Goal: Task Accomplishment & Management: Complete application form

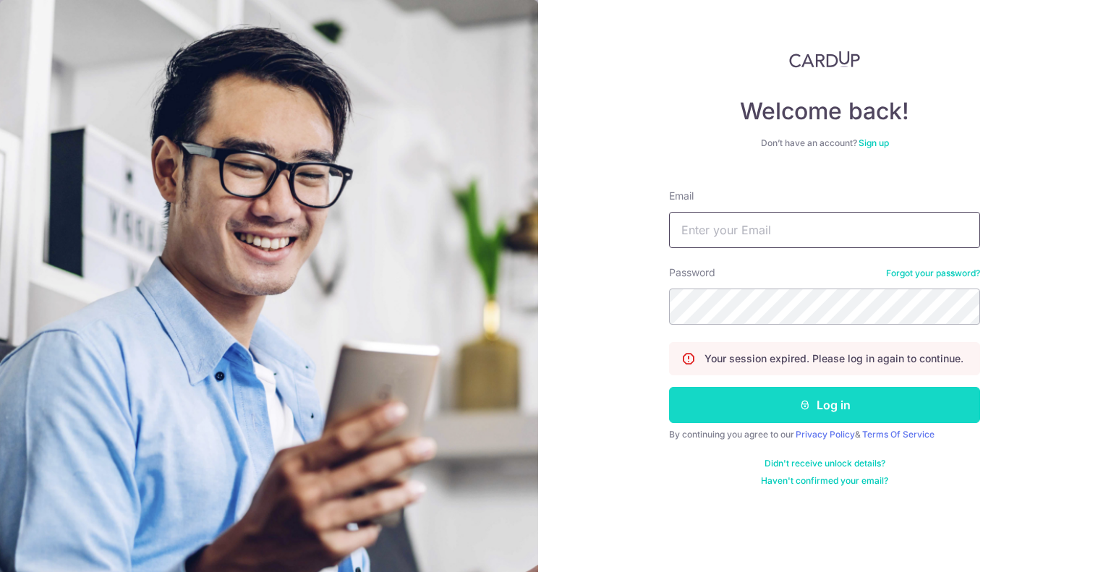
type input "eng98@hotmail.com"
click at [824, 404] on button "Log in" at bounding box center [824, 405] width 311 height 36
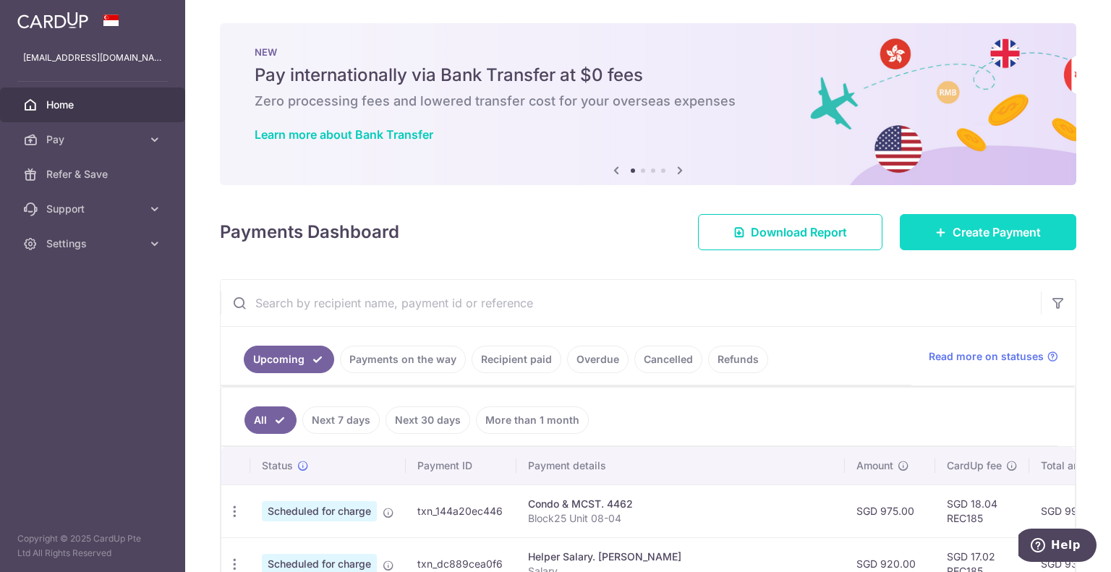
click at [938, 230] on icon at bounding box center [941, 232] width 12 height 12
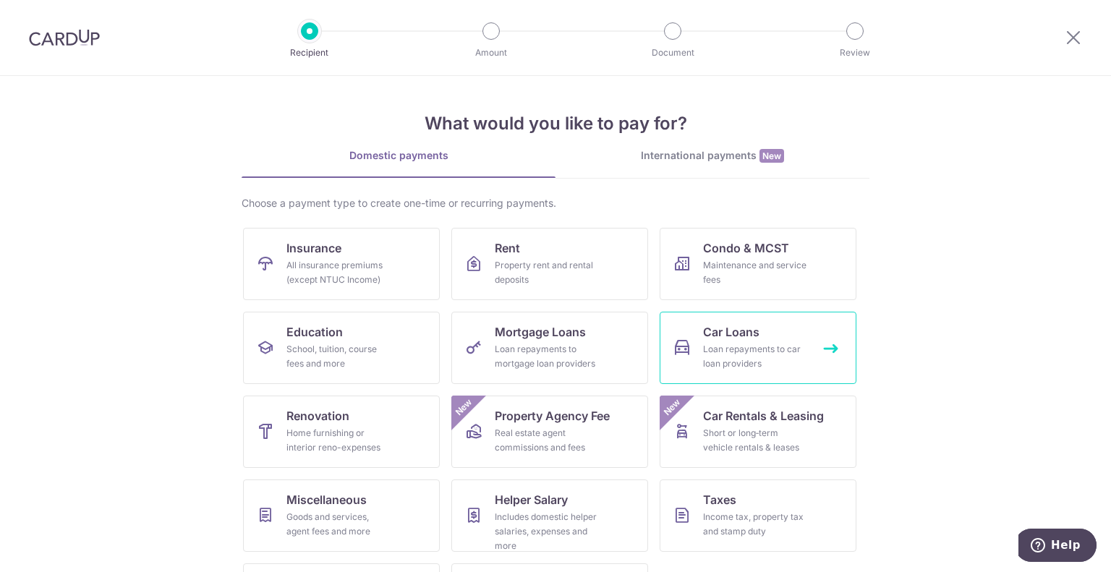
click at [744, 347] on div "Loan repayments to car loan providers" at bounding box center [755, 356] width 104 height 29
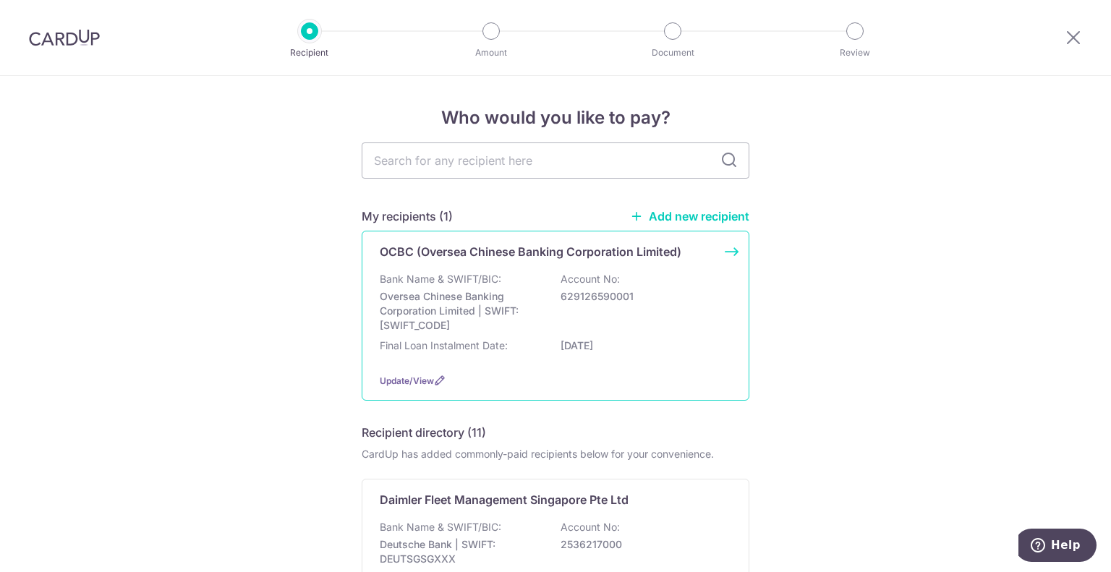
click at [501, 277] on div "Bank Name & SWIFT/BIC: Oversea Chinese Banking Corporation Limited | SWIFT: OCB…" at bounding box center [556, 302] width 352 height 61
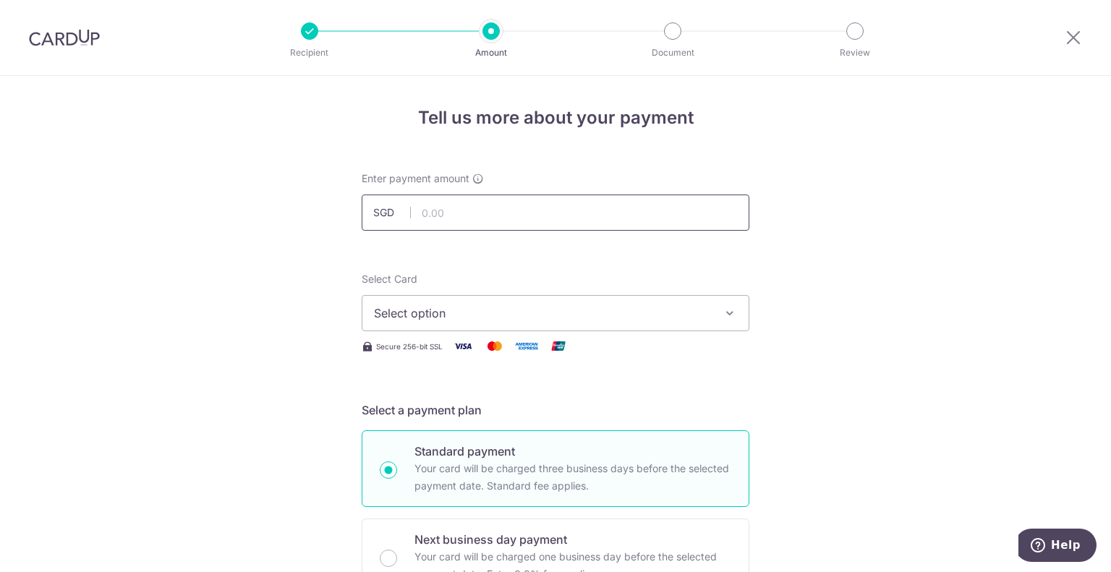
click at [647, 210] on input "text" at bounding box center [556, 213] width 388 height 36
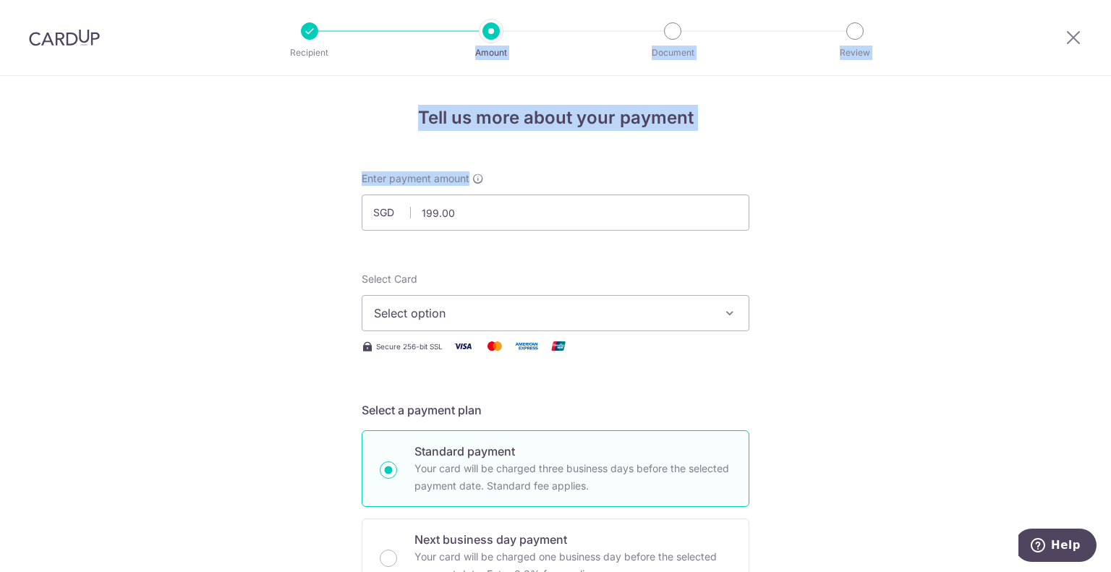
drag, startPoint x: 498, startPoint y: 180, endPoint x: 411, endPoint y: -77, distance: 271.3
click at [411, 0] on html "Recipient Amount Document Review Tell us more about your payment Enter payment …" at bounding box center [555, 286] width 1111 height 572
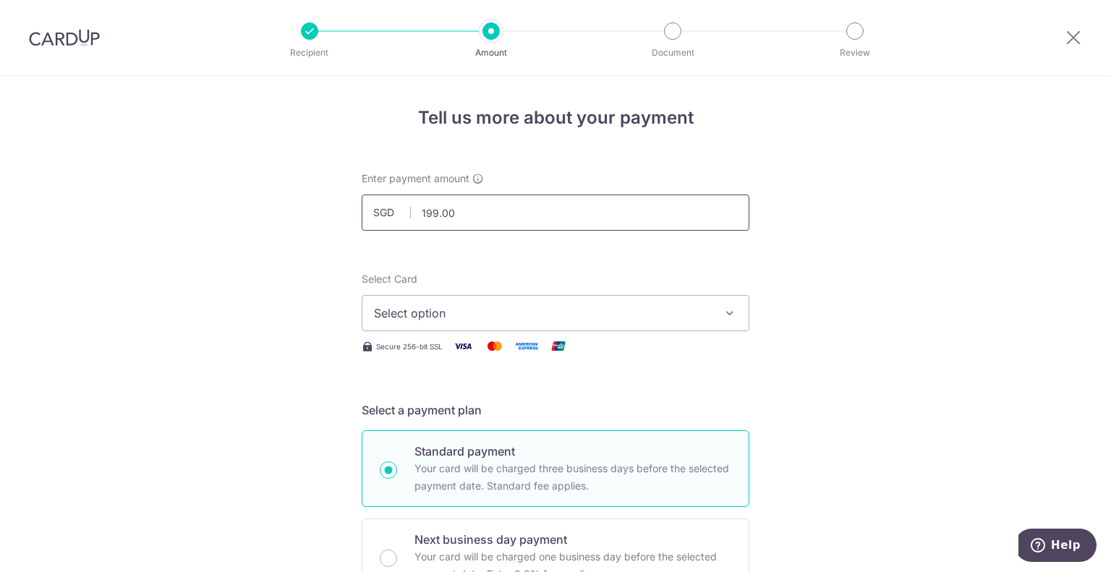
click at [482, 226] on input "199.00" at bounding box center [556, 213] width 388 height 36
type input "1,992.60"
click at [481, 307] on span "Select option" at bounding box center [542, 313] width 337 height 17
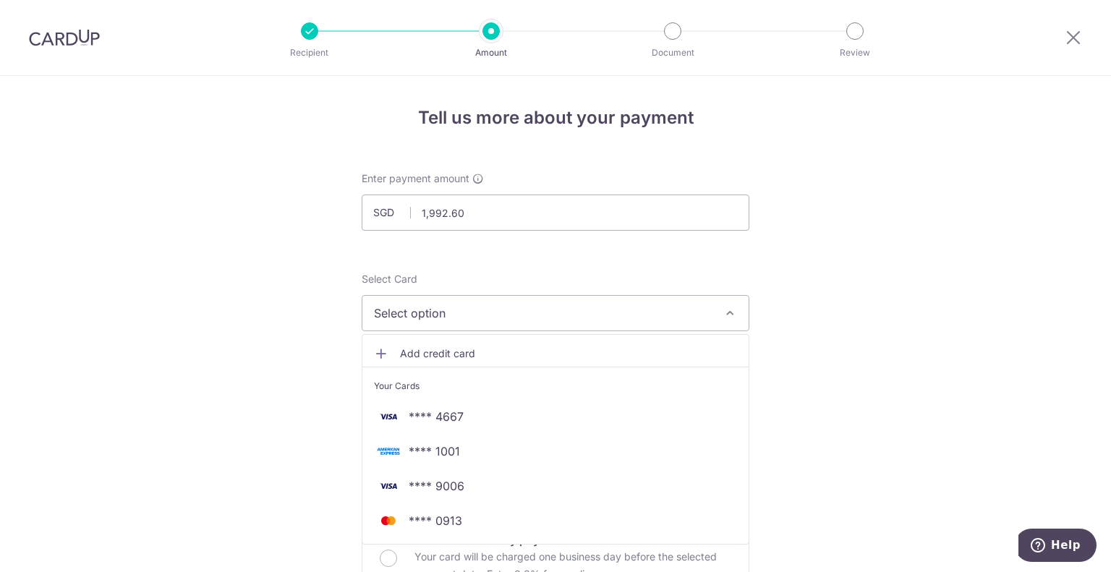
click at [462, 350] on span "Add credit card" at bounding box center [568, 354] width 337 height 14
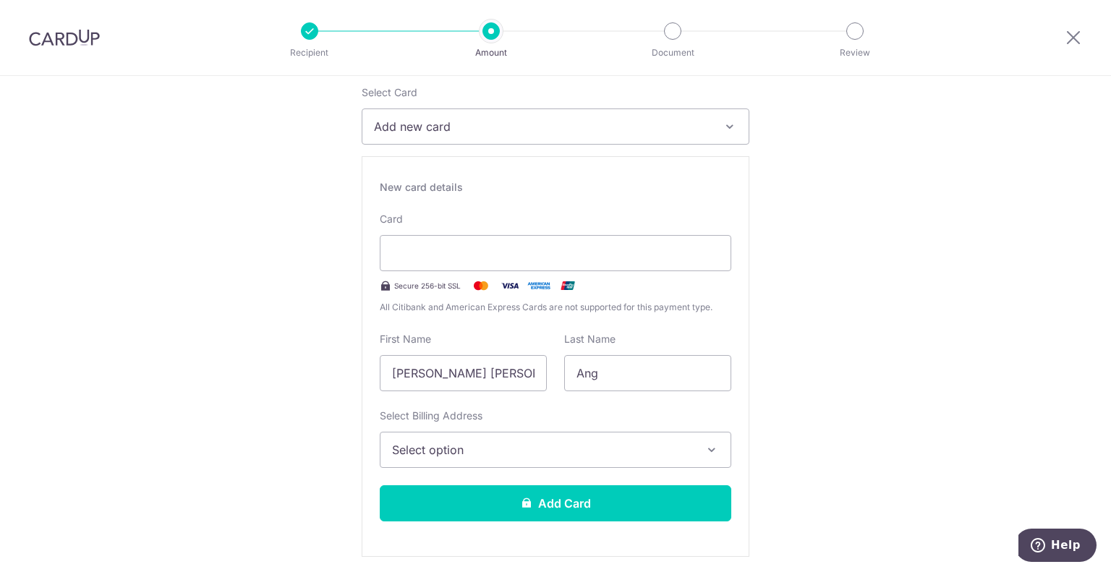
scroll to position [187, 0]
click at [465, 372] on input "Kwee Kwang Eric" at bounding box center [463, 372] width 167 height 36
drag, startPoint x: 462, startPoint y: 372, endPoint x: 292, endPoint y: 371, distance: 170.0
type input "Eric"
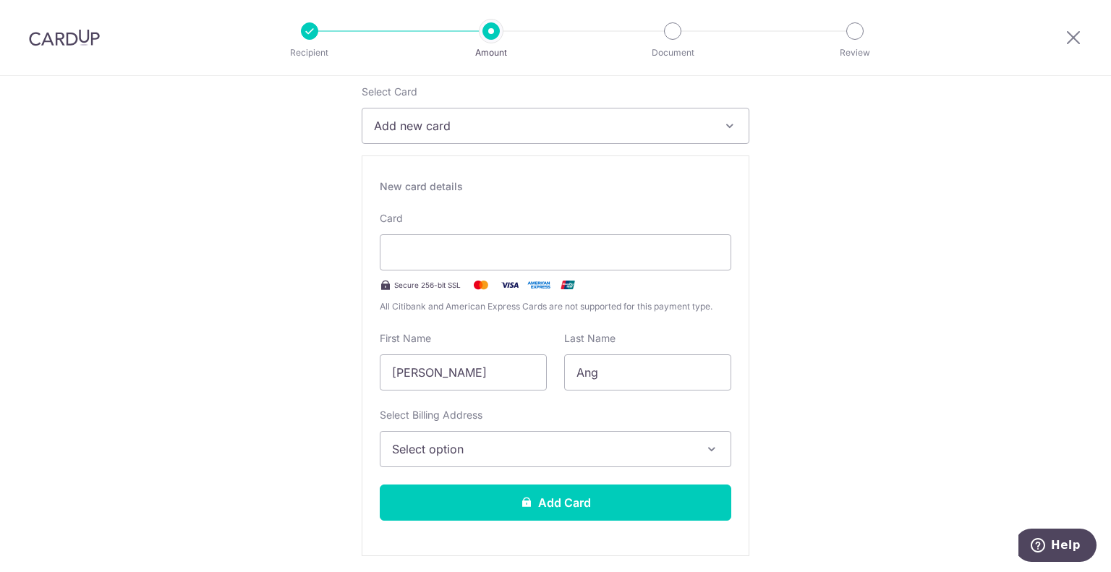
click at [558, 450] on span "Select option" at bounding box center [542, 449] width 301 height 17
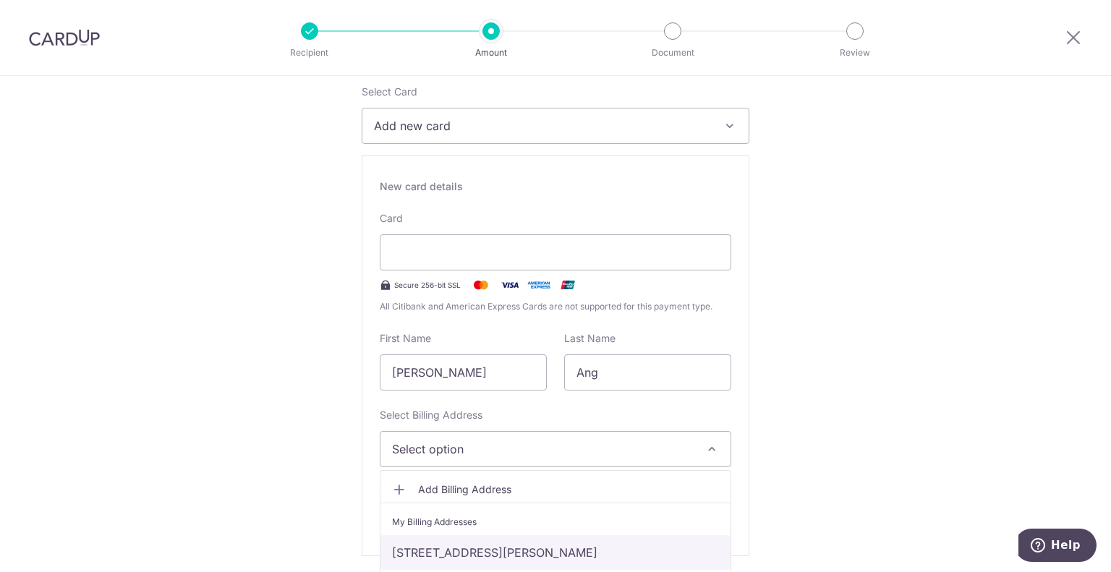
click at [512, 549] on link "83 Ming Teck Park, Singapore, Singapore, Singapore-277450" at bounding box center [556, 552] width 350 height 35
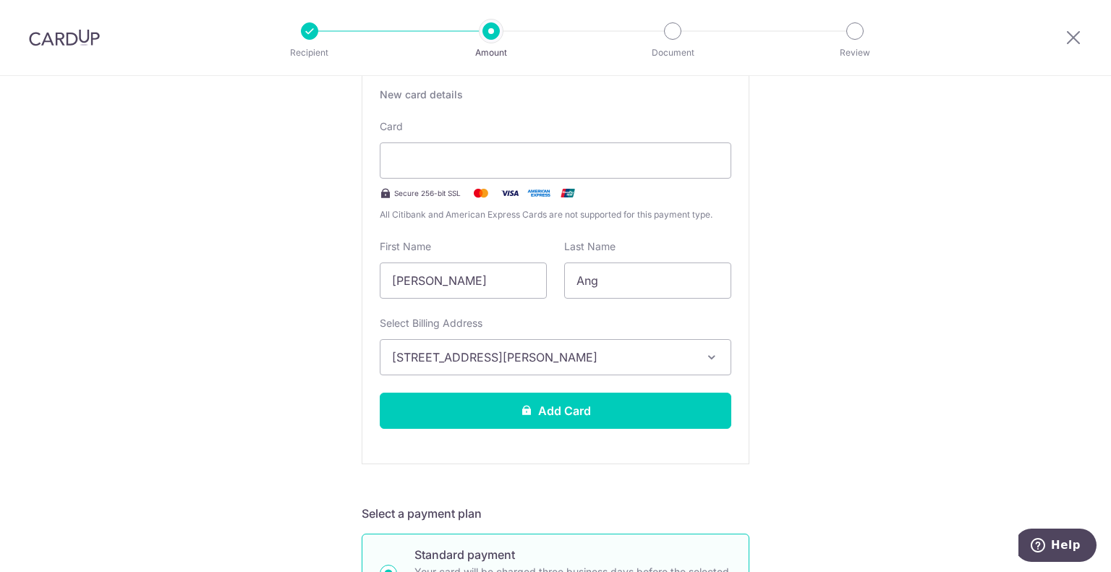
scroll to position [280, 0]
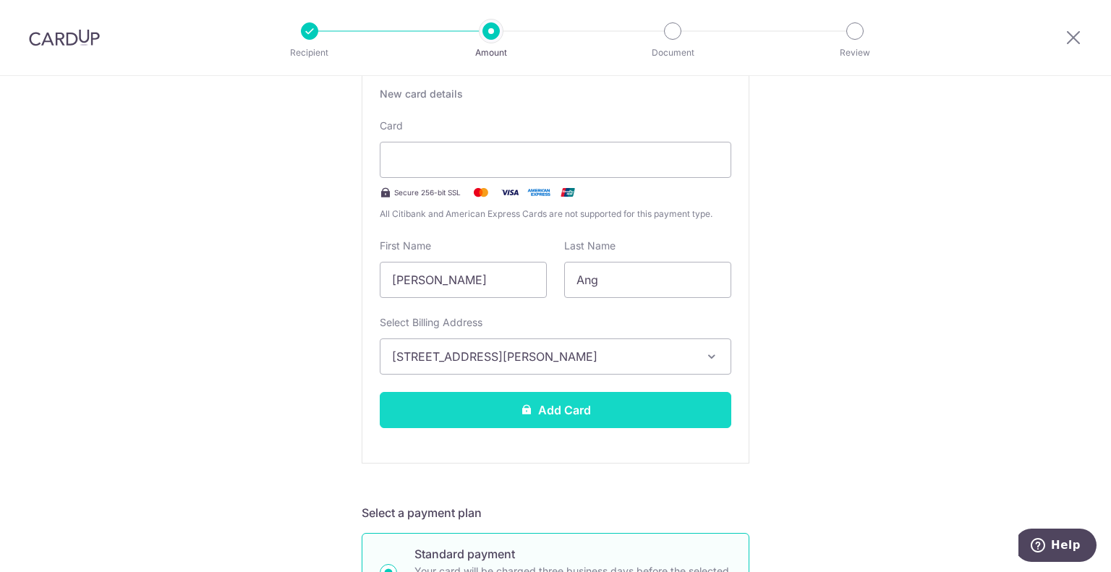
click at [582, 407] on button "Add Card" at bounding box center [556, 410] width 352 height 36
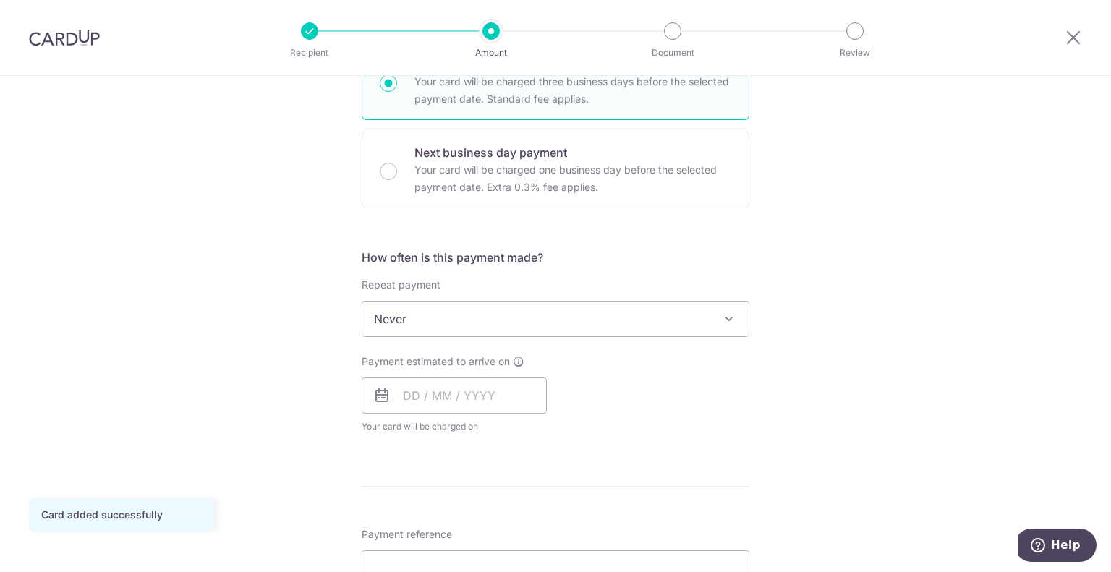
scroll to position [407, 0]
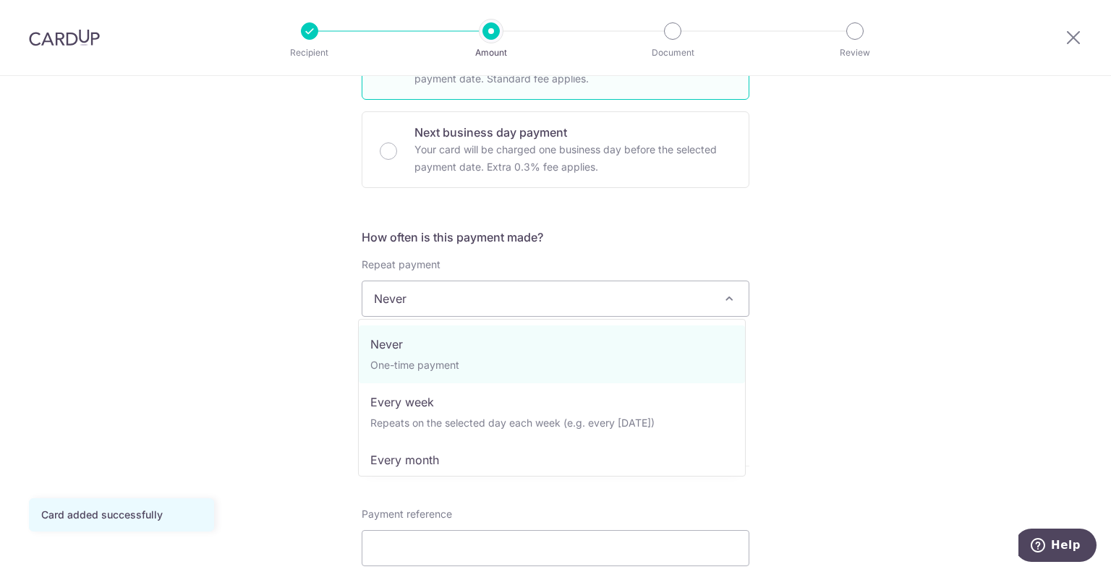
click at [425, 297] on span "Never" at bounding box center [555, 298] width 386 height 35
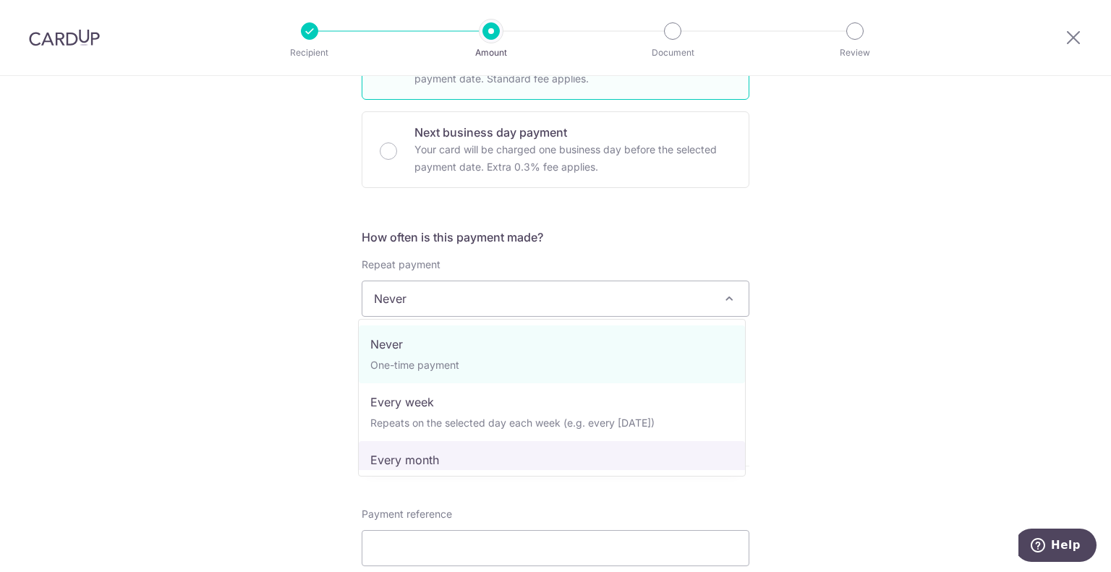
select select "3"
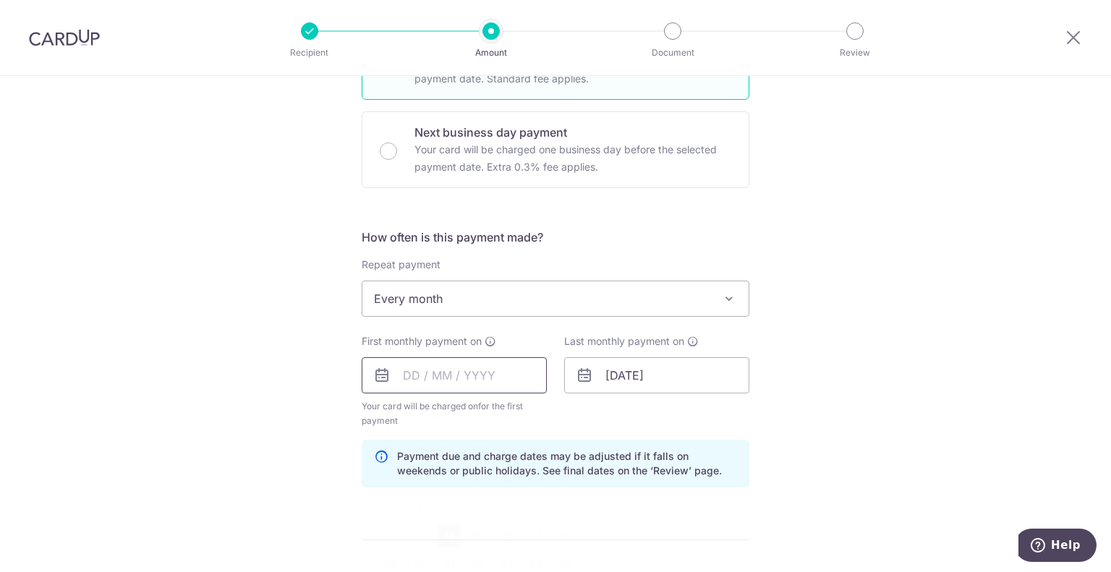
click at [443, 375] on input "text" at bounding box center [454, 375] width 185 height 36
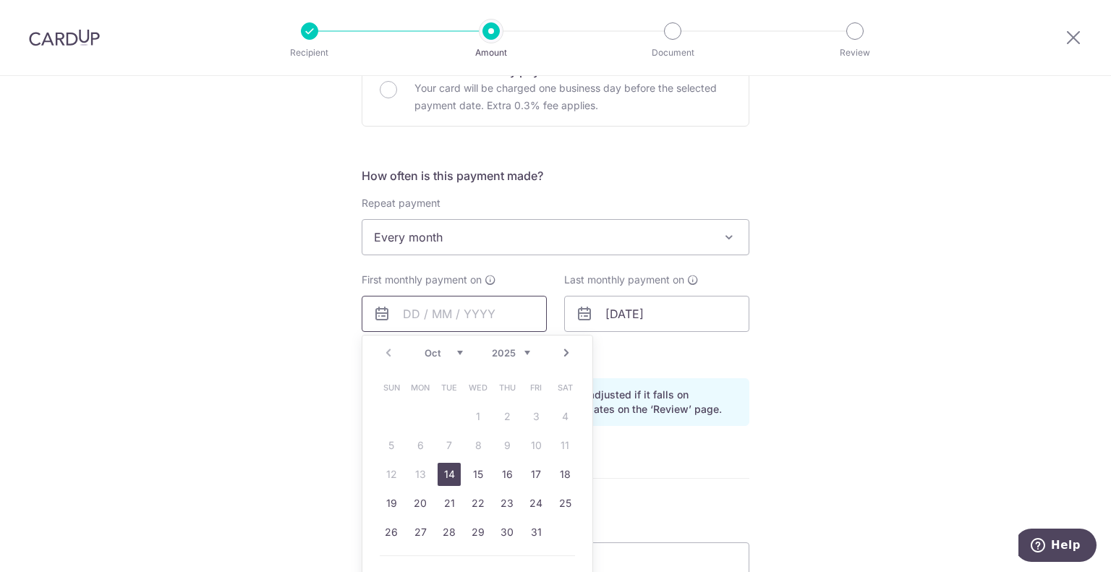
scroll to position [489, 0]
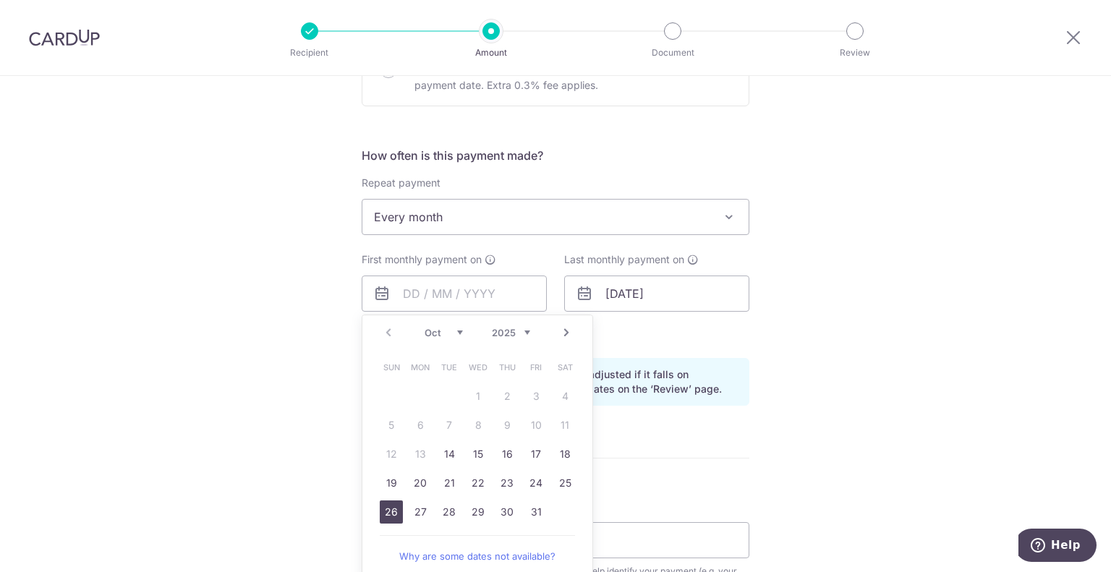
click at [388, 508] on link "26" at bounding box center [391, 512] width 23 height 23
type input "[DATE]"
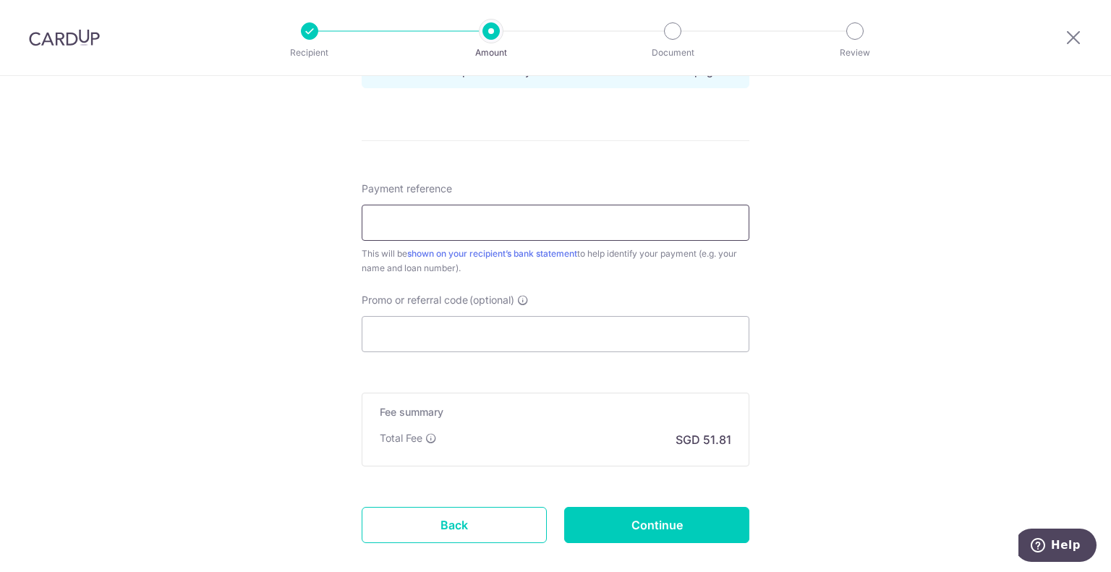
scroll to position [807, 0]
click at [474, 226] on input "Payment reference" at bounding box center [556, 222] width 388 height 36
paste input "574260969500000"
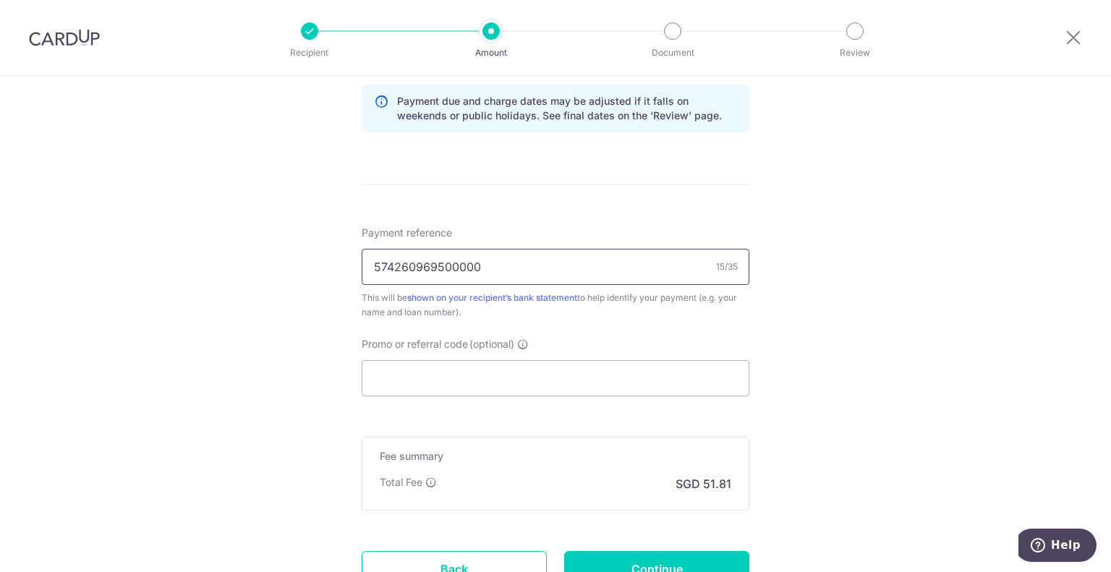
scroll to position [772, 0]
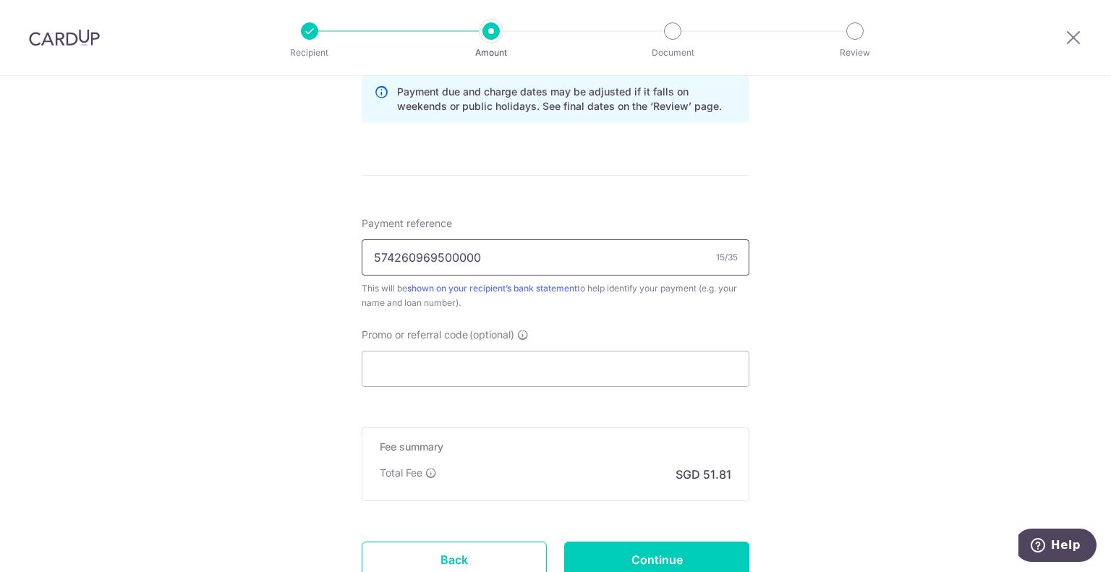
click at [366, 255] on input "574260969500000" at bounding box center [556, 257] width 388 height 36
type input "[PERSON_NAME] 574260969500000"
click at [466, 360] on input "Promo or referral code (optional)" at bounding box center [556, 369] width 388 height 36
paste input "3NEWR1"
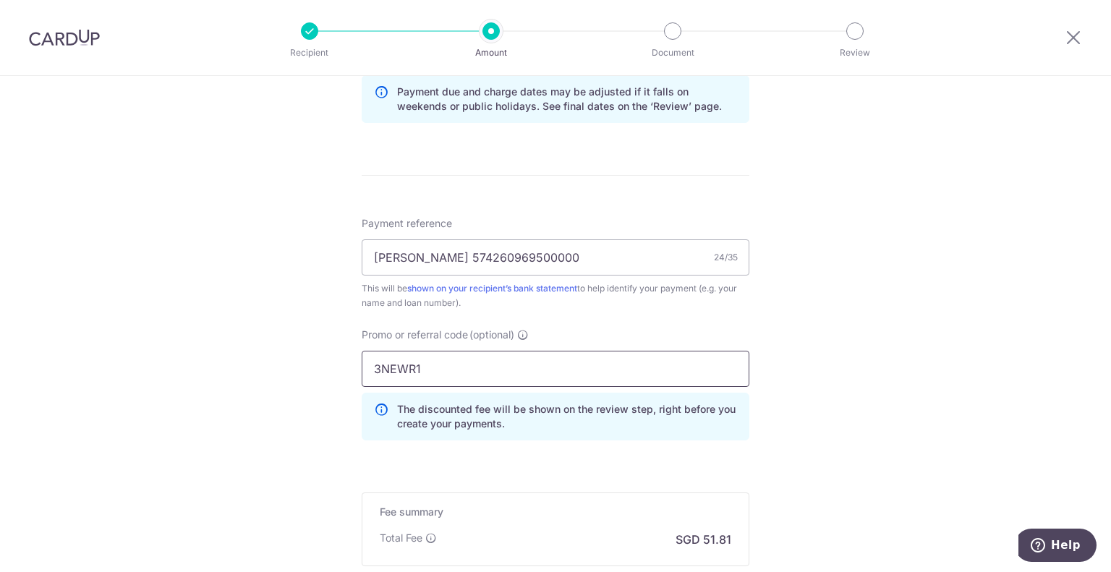
type input "3NEWR1"
click at [494, 407] on p "The discounted fee will be shown on the review step, right before you create yo…" at bounding box center [567, 416] width 340 height 29
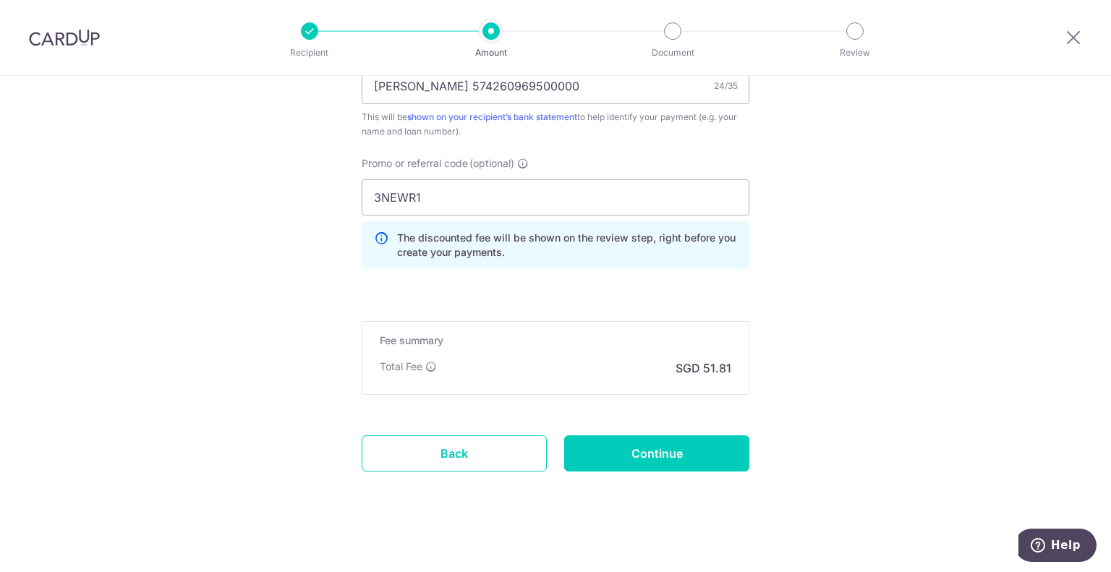
scroll to position [949, 0]
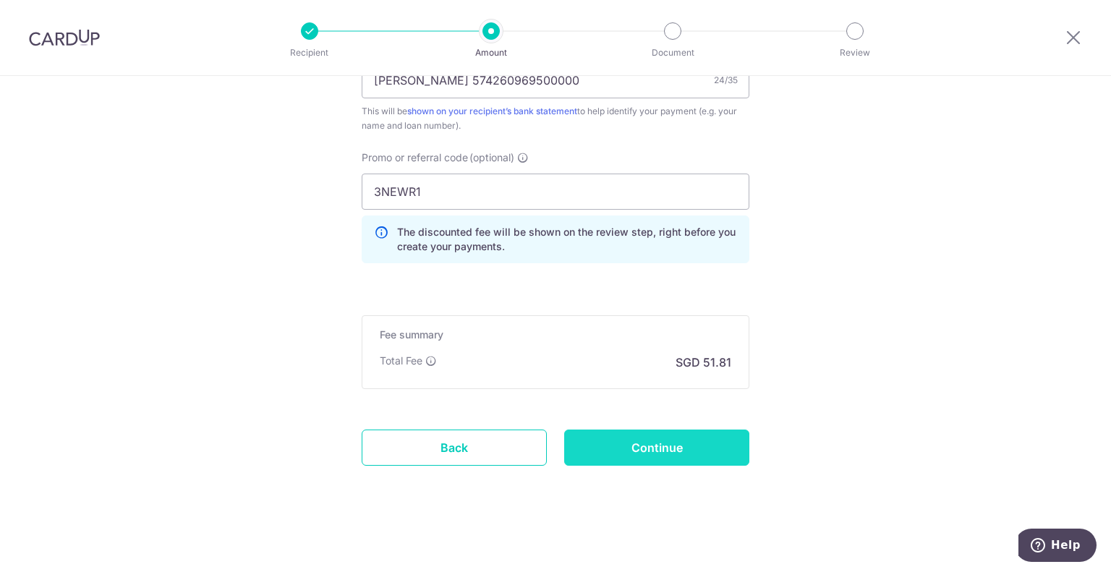
click at [636, 451] on input "Continue" at bounding box center [656, 448] width 185 height 36
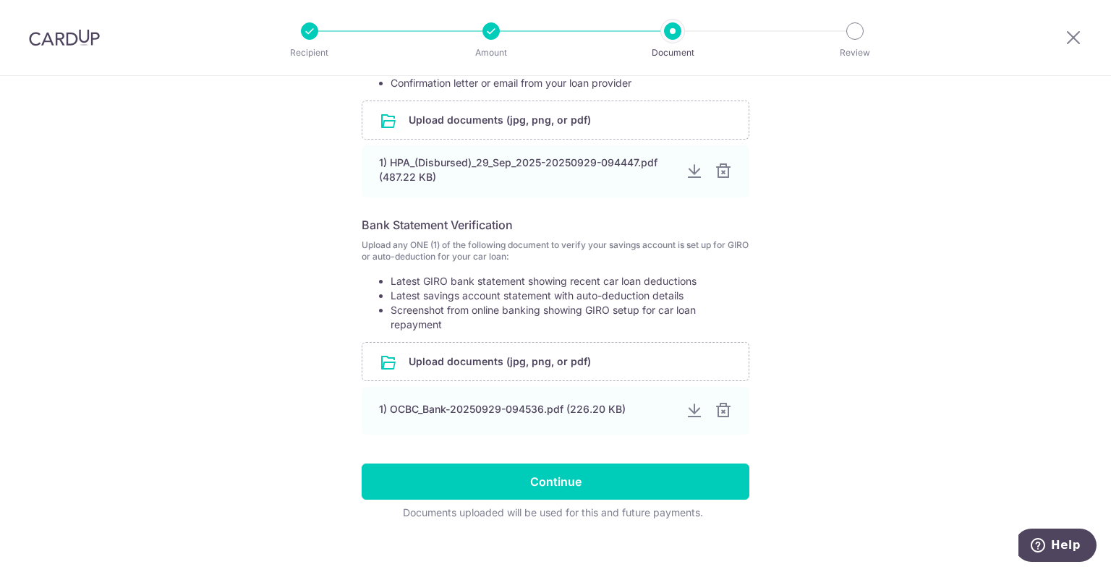
scroll to position [359, 0]
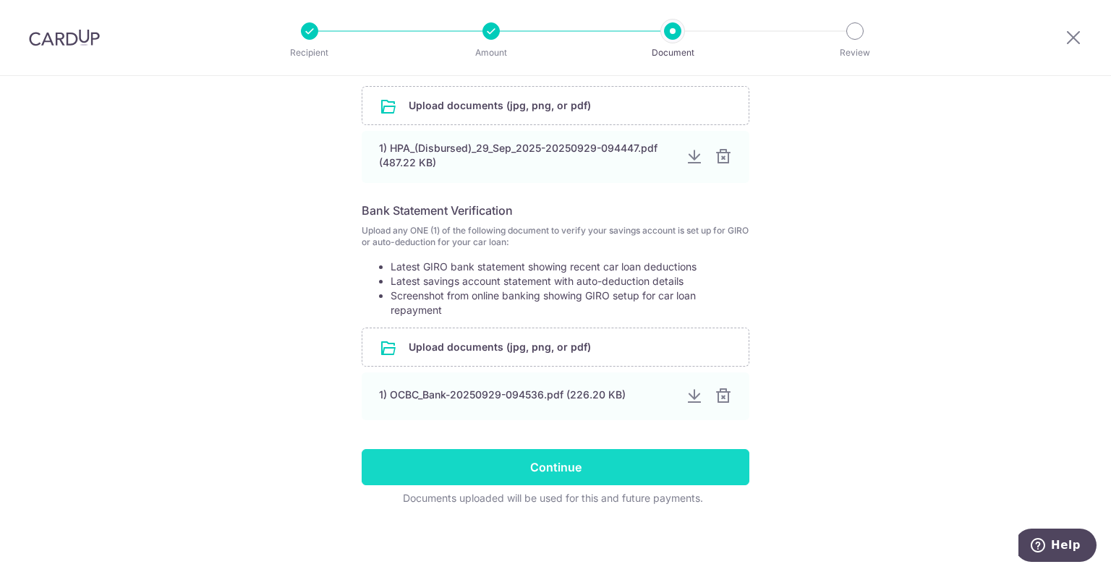
click at [552, 462] on input "Continue" at bounding box center [556, 467] width 388 height 36
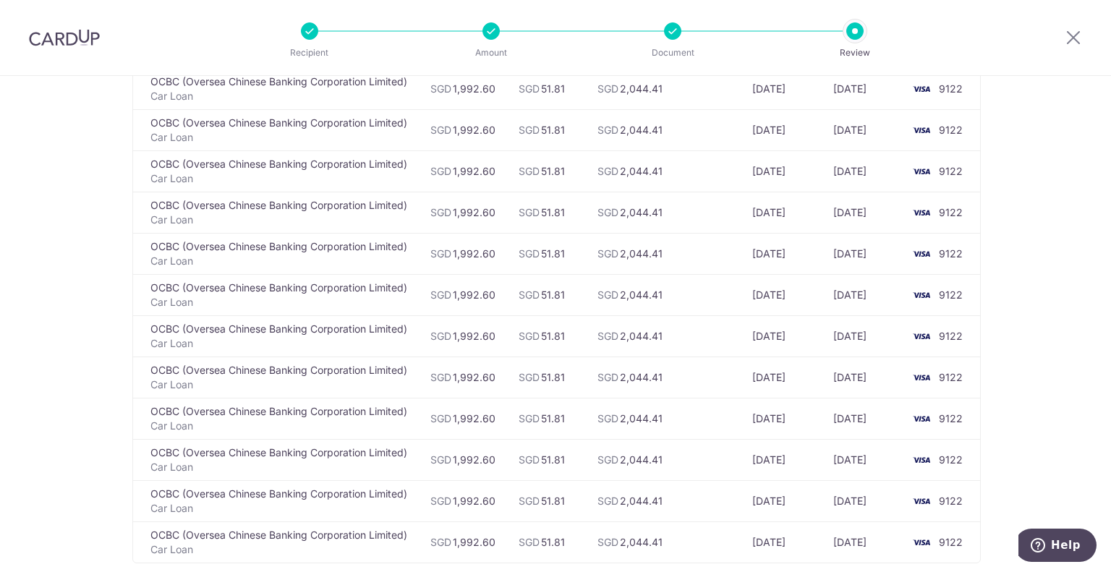
scroll to position [2375, 0]
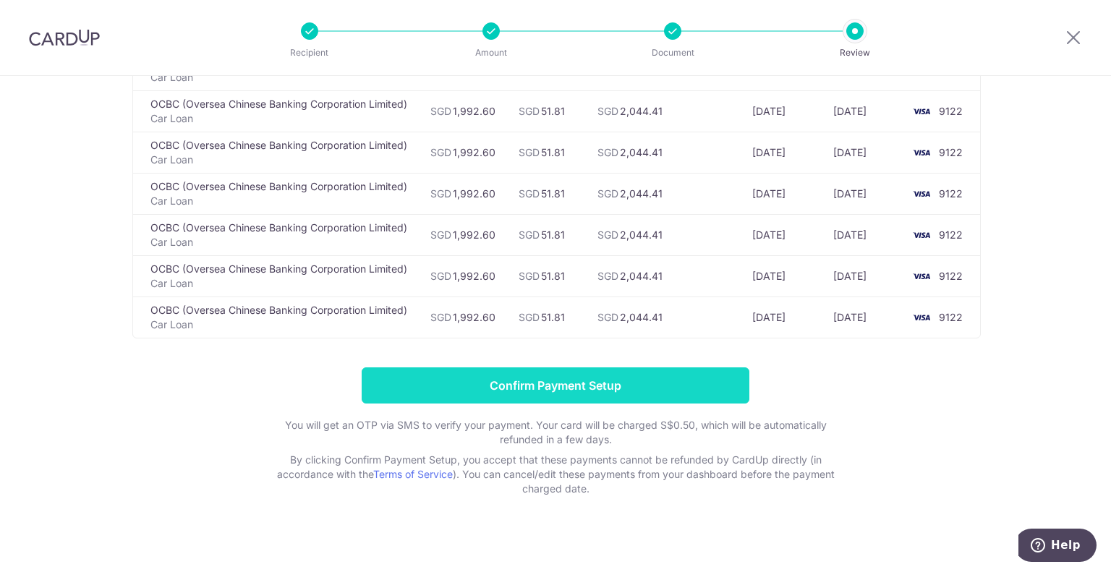
click at [573, 373] on input "Confirm Payment Setup" at bounding box center [556, 385] width 388 height 36
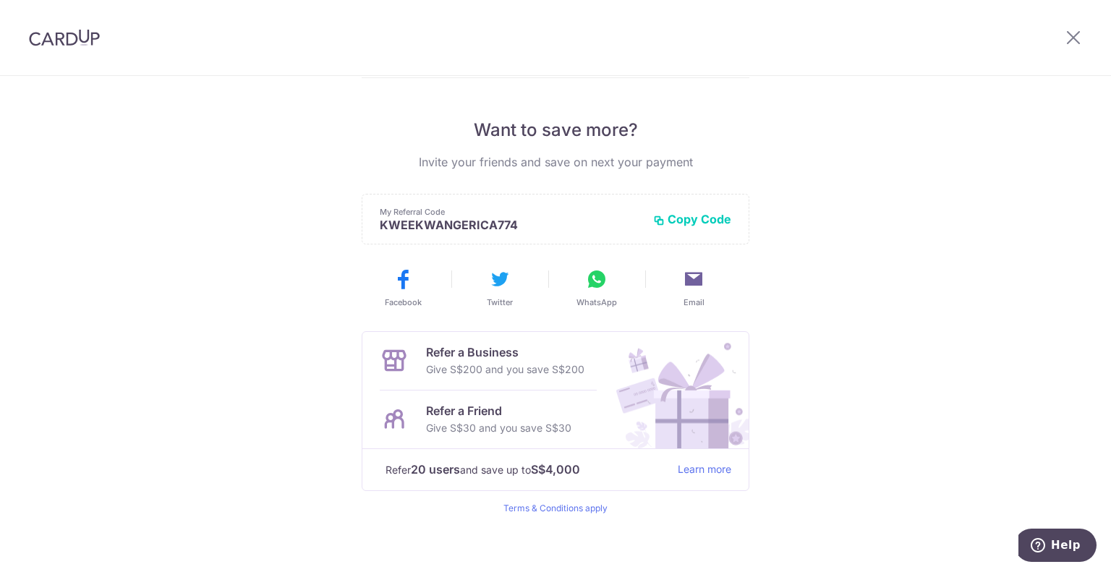
scroll to position [275, 0]
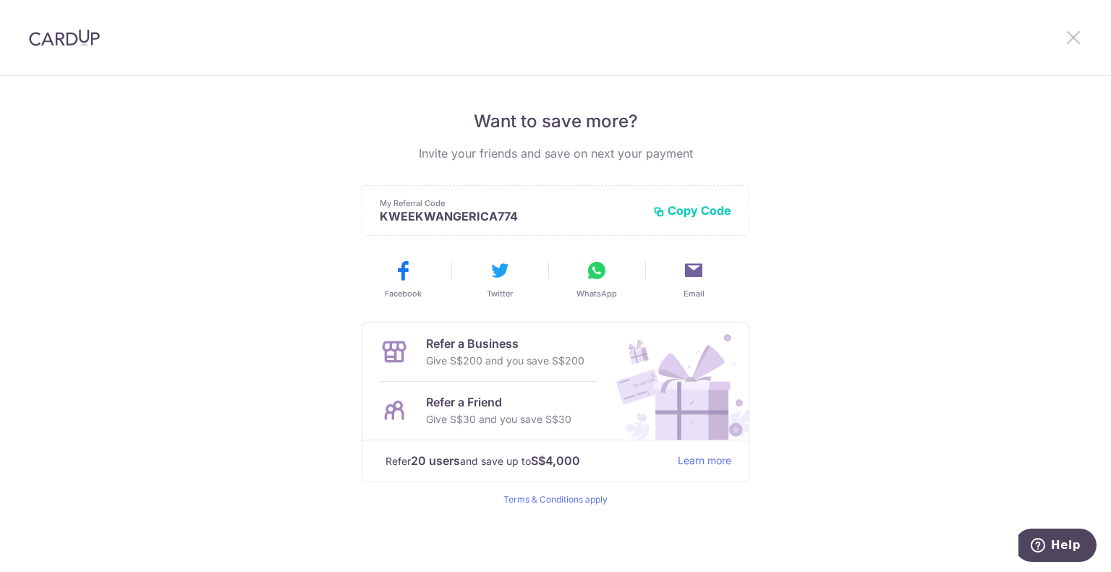
click at [1070, 41] on icon at bounding box center [1073, 37] width 17 height 18
